Goal: Task Accomplishment & Management: Manage account settings

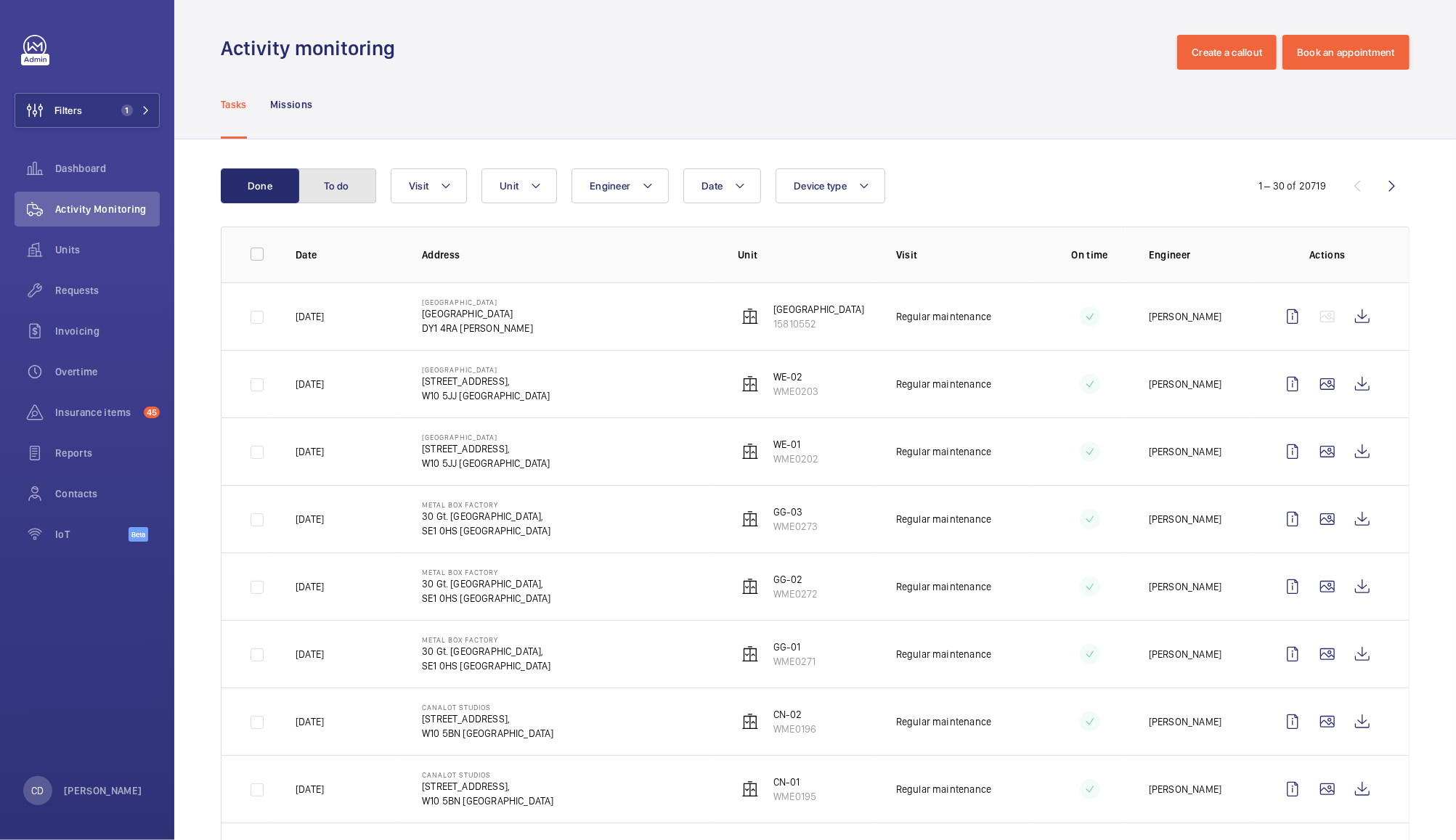
click at [320, 181] on button "To do" at bounding box center [337, 185] width 78 height 35
